Goal: Consume media (video, audio)

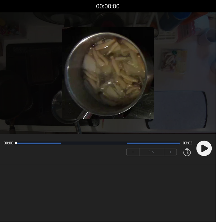
click at [203, 146] on icon at bounding box center [205, 148] width 7 height 7
click at [37, 194] on body "Discard Recording? You will not be able to recover this once discarded. Cancel …" at bounding box center [108, 111] width 216 height 222
click at [68, 169] on div "Permission to record audio We need to use the microphone to record your voiceov…" at bounding box center [108, 95] width 216 height 166
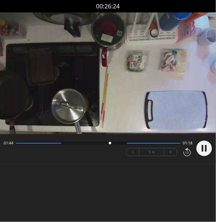
click at [62, 184] on body "Discard Recording? You will not be able to recover this once discarded. Cancel …" at bounding box center [108, 111] width 216 height 222
drag, startPoint x: 118, startPoint y: 142, endPoint x: 112, endPoint y: 143, distance: 6.3
click at [112, 143] on div at bounding box center [114, 143] width 8 height 8
drag, startPoint x: 112, startPoint y: 143, endPoint x: 102, endPoint y: 144, distance: 9.3
click at [102, 144] on div at bounding box center [103, 143] width 2 height 2
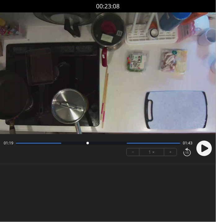
drag, startPoint x: 102, startPoint y: 144, endPoint x: 88, endPoint y: 146, distance: 14.7
click at [88, 146] on div at bounding box center [87, 143] width 8 height 8
click at [61, 183] on body "Discard Recording? You will not be able to recover this once discarded. Cancel …" at bounding box center [108, 111] width 216 height 222
click at [204, 148] on circle at bounding box center [205, 149] width 16 height 16
drag, startPoint x: 171, startPoint y: 142, endPoint x: 71, endPoint y: 143, distance: 99.3
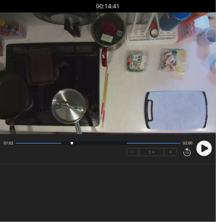
click at [71, 143] on div at bounding box center [72, 143] width 8 height 8
drag, startPoint x: 71, startPoint y: 143, endPoint x: 82, endPoint y: 142, distance: 11.0
click at [82, 142] on div at bounding box center [82, 143] width 2 height 2
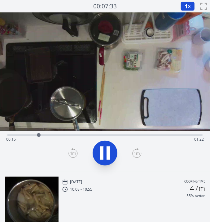
click at [47, 149] on div at bounding box center [105, 153] width 203 height 30
drag, startPoint x: 60, startPoint y: 135, endPoint x: 28, endPoint y: 138, distance: 32.1
click at [29, 138] on div at bounding box center [33, 134] width 9 height 9
drag, startPoint x: 30, startPoint y: 136, endPoint x: 16, endPoint y: 136, distance: 13.7
click at [16, 136] on div at bounding box center [17, 134] width 9 height 9
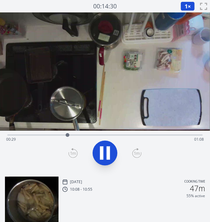
click at [99, 154] on icon at bounding box center [105, 152] width 17 height 17
click at [73, 133] on div at bounding box center [68, 134] width 9 height 9
drag, startPoint x: 73, startPoint y: 133, endPoint x: 147, endPoint y: 135, distance: 74.8
click at [147, 135] on div at bounding box center [147, 135] width 4 height 4
drag, startPoint x: 147, startPoint y: 135, endPoint x: 64, endPoint y: 139, distance: 83.6
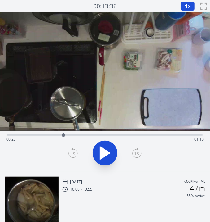
click at [64, 139] on div at bounding box center [63, 134] width 9 height 9
drag, startPoint x: 64, startPoint y: 139, endPoint x: 65, endPoint y: 134, distance: 5.1
click at [65, 134] on div at bounding box center [64, 134] width 9 height 9
drag, startPoint x: 65, startPoint y: 134, endPoint x: 43, endPoint y: 136, distance: 21.8
click at [43, 136] on div at bounding box center [44, 135] width 4 height 4
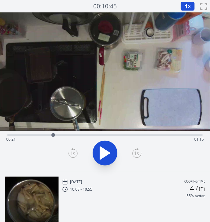
drag, startPoint x: 44, startPoint y: 136, endPoint x: 53, endPoint y: 135, distance: 9.3
click at [53, 135] on div at bounding box center [54, 135] width 4 height 4
drag, startPoint x: 53, startPoint y: 135, endPoint x: 66, endPoint y: 135, distance: 12.7
click at [66, 135] on div at bounding box center [66, 135] width 4 height 4
drag, startPoint x: 66, startPoint y: 135, endPoint x: 60, endPoint y: 137, distance: 6.5
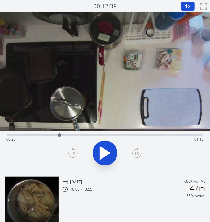
click at [60, 137] on div at bounding box center [59, 134] width 9 height 9
drag, startPoint x: 60, startPoint y: 137, endPoint x: 49, endPoint y: 137, distance: 10.6
click at [49, 137] on div at bounding box center [49, 134] width 9 height 9
drag, startPoint x: 49, startPoint y: 137, endPoint x: 59, endPoint y: 137, distance: 9.3
click at [59, 137] on div at bounding box center [58, 134] width 9 height 9
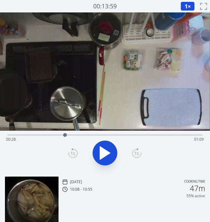
drag, startPoint x: 59, startPoint y: 137, endPoint x: 65, endPoint y: 137, distance: 6.5
click at [65, 137] on div at bounding box center [65, 134] width 9 height 9
drag, startPoint x: 65, startPoint y: 137, endPoint x: 81, endPoint y: 136, distance: 15.6
click at [81, 136] on div at bounding box center [79, 134] width 9 height 9
drag, startPoint x: 81, startPoint y: 136, endPoint x: 89, endPoint y: 136, distance: 8.1
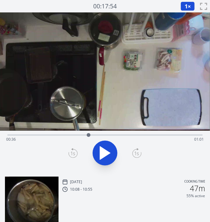
click at [89, 136] on div at bounding box center [89, 135] width 4 height 4
drag, startPoint x: 88, startPoint y: 133, endPoint x: 63, endPoint y: 138, distance: 25.9
click at [63, 138] on div at bounding box center [62, 134] width 9 height 9
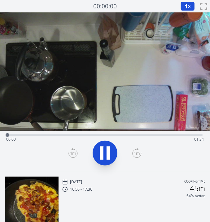
click at [190, 4] on button "1 ×" at bounding box center [188, 6] width 14 height 9
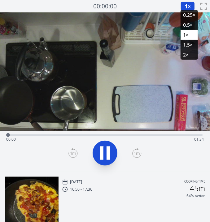
click at [185, 54] on li "2×" at bounding box center [189, 55] width 17 height 10
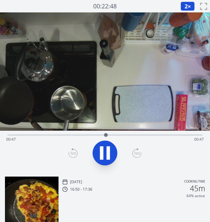
click at [108, 151] on icon at bounding box center [108, 152] width 3 height 13
drag, startPoint x: 107, startPoint y: 135, endPoint x: 118, endPoint y: 134, distance: 11.5
click at [118, 134] on div at bounding box center [118, 135] width 4 height 4
